Goal: Information Seeking & Learning: Learn about a topic

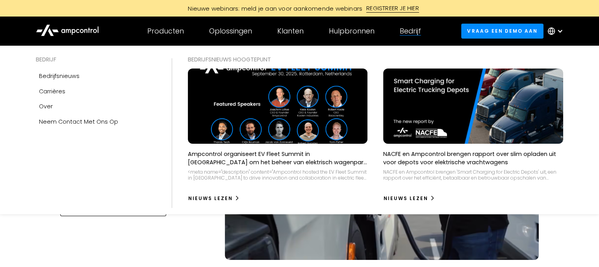
click at [414, 33] on div "Bedrijf" at bounding box center [410, 31] width 21 height 9
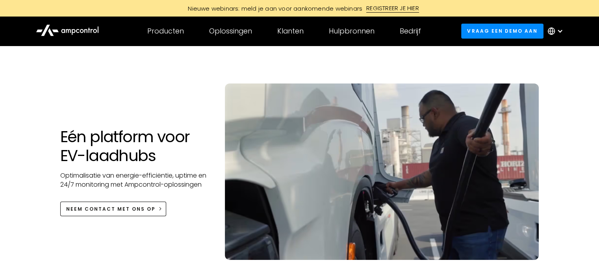
click at [561, 32] on div at bounding box center [560, 31] width 6 height 6
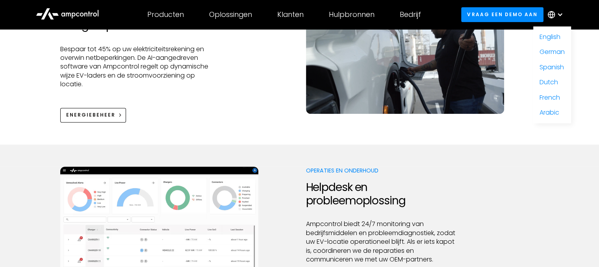
scroll to position [233, 0]
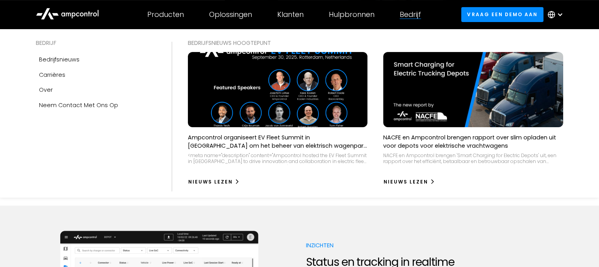
click at [411, 16] on div "Bedrijf" at bounding box center [410, 14] width 21 height 9
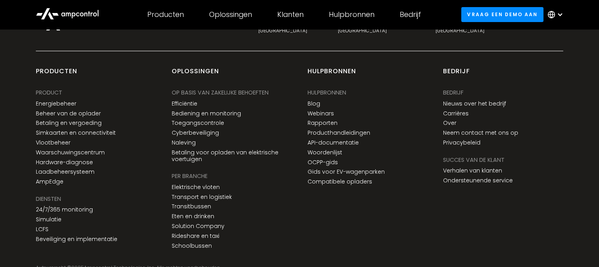
scroll to position [2953, 0]
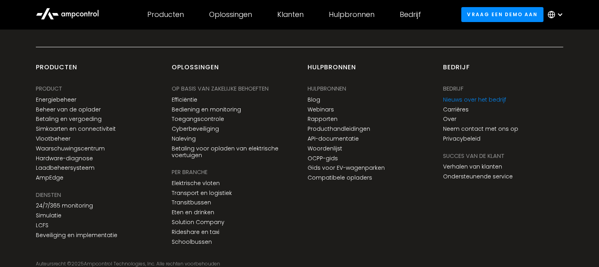
click at [482, 99] on link "Nieuws over het bedrijf" at bounding box center [474, 100] width 63 height 7
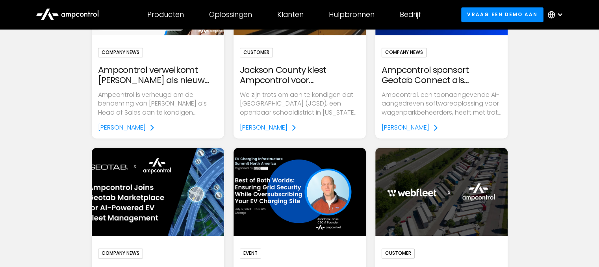
scroll to position [1194, 0]
